Goal: Find specific page/section: Find specific page/section

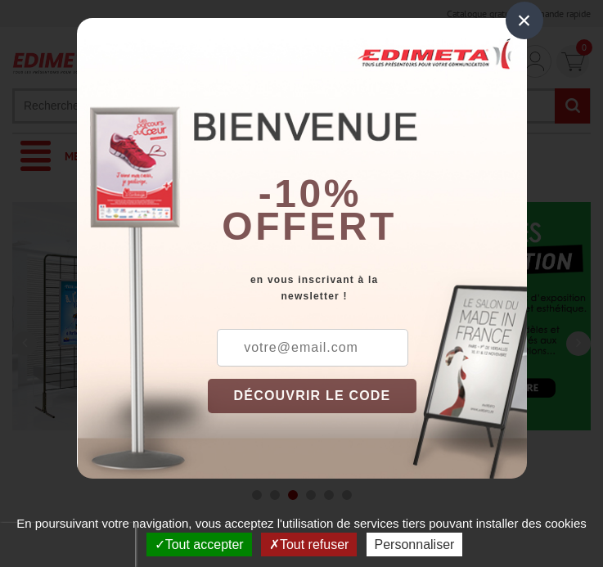
click at [197, 544] on button "Tout accepter" at bounding box center [198, 544] width 105 height 24
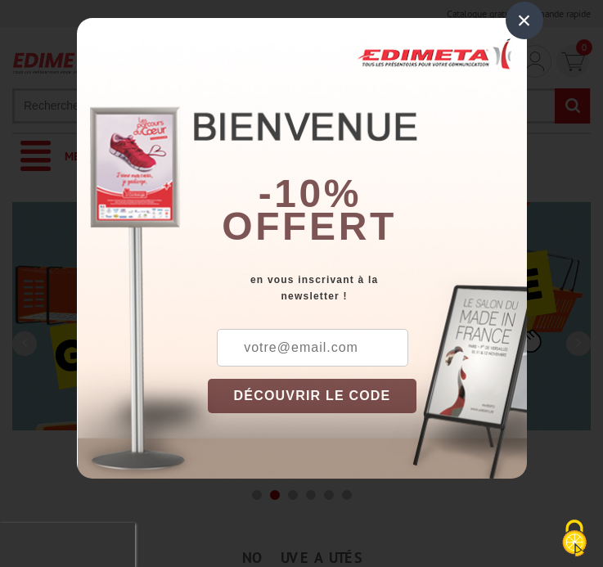
click at [523, 20] on div "×" at bounding box center [524, 21] width 38 height 38
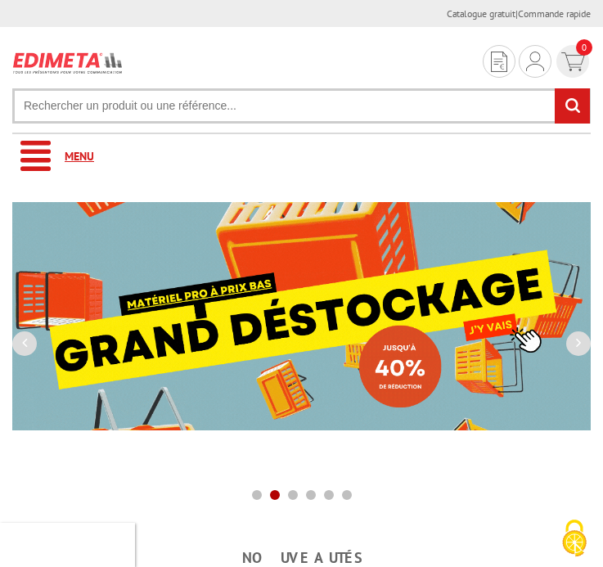
click at [301, 156] on link "Menu" at bounding box center [301, 156] width 578 height 45
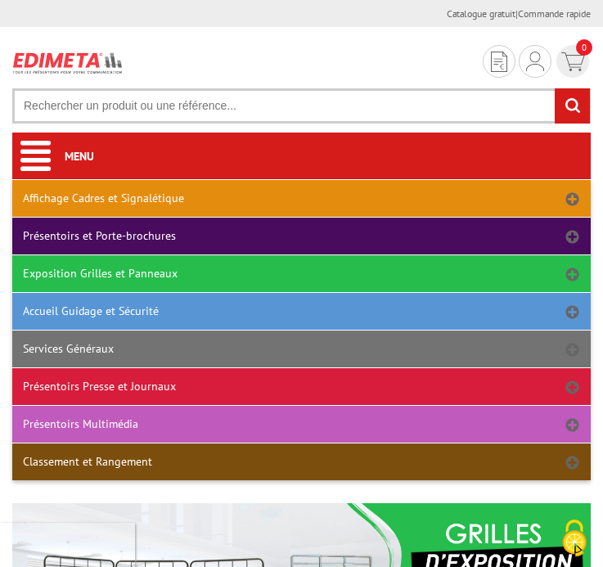
click at [301, 461] on link "Classement et Rangement" at bounding box center [301, 461] width 578 height 37
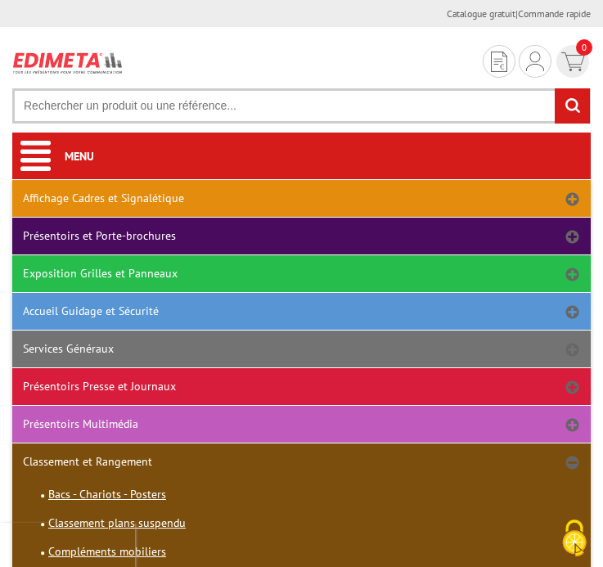
click at [301, 273] on link "Exposition Grilles et Panneaux" at bounding box center [301, 273] width 578 height 37
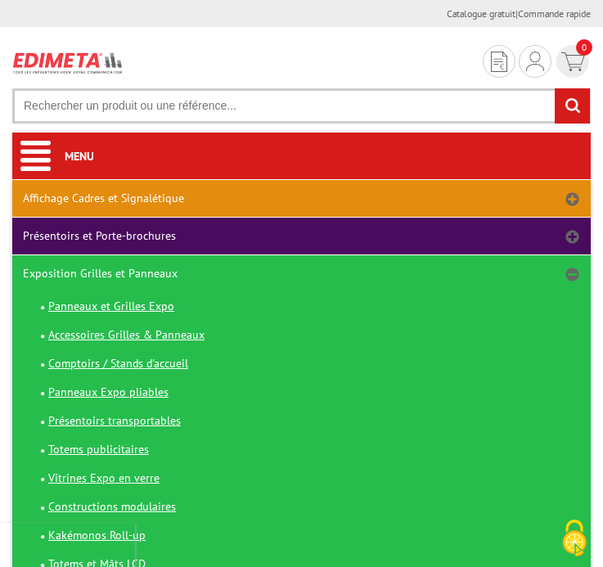
click at [301, 198] on link "Affichage Cadres et Signalétique" at bounding box center [301, 198] width 578 height 37
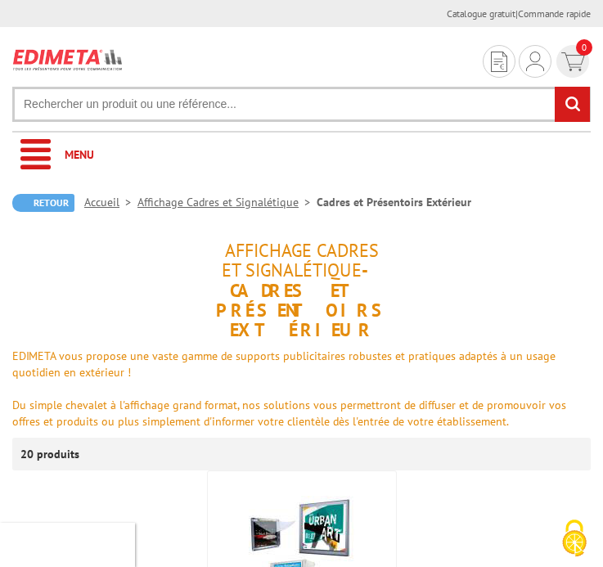
scroll to position [72, 0]
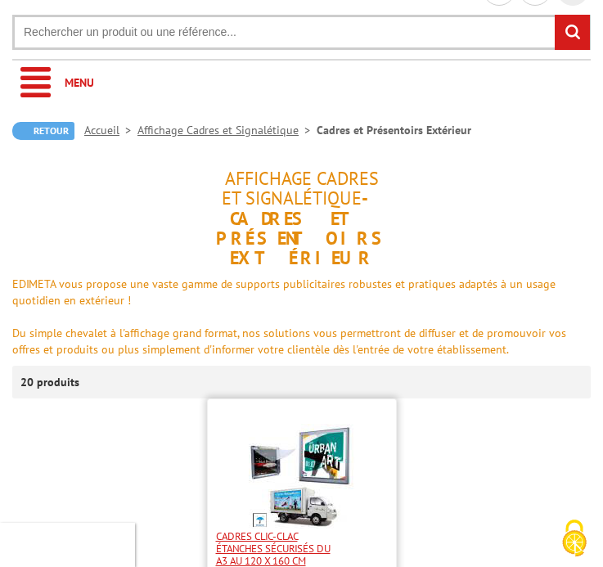
click at [301, 548] on span "Cadres Clic-Clac étanches sécurisés du A3 au 120 x 160 cm" at bounding box center [276, 548] width 120 height 37
